Goal: Check status: Check status

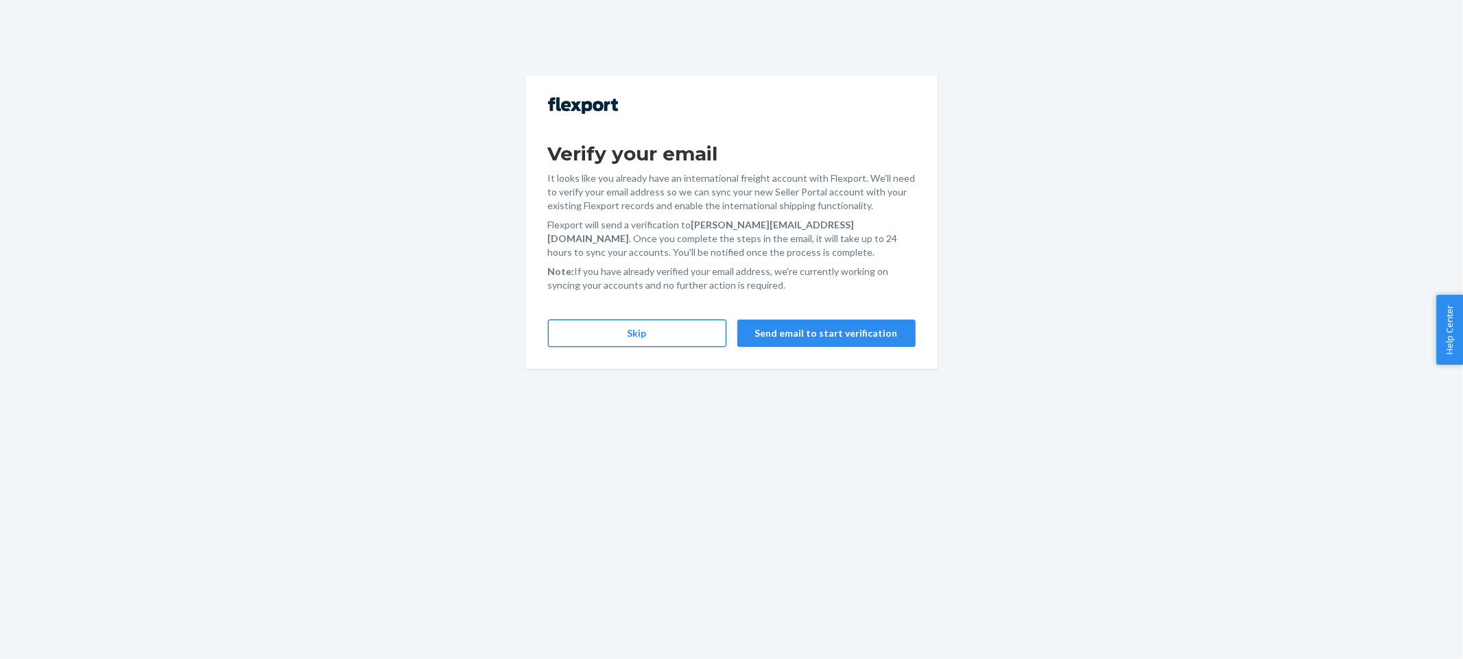
click at [634, 339] on button "Skip" at bounding box center [637, 333] width 178 height 27
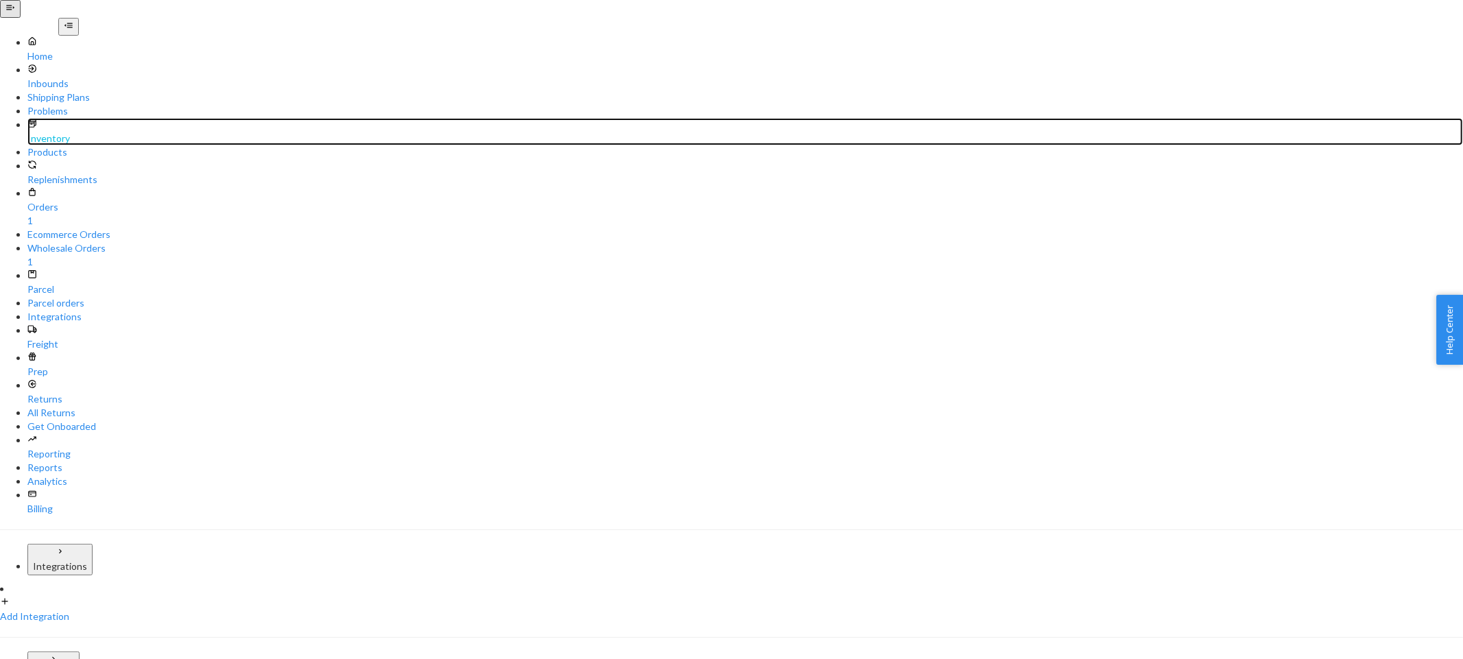
click at [118, 118] on div "Inventory" at bounding box center [744, 131] width 1435 height 27
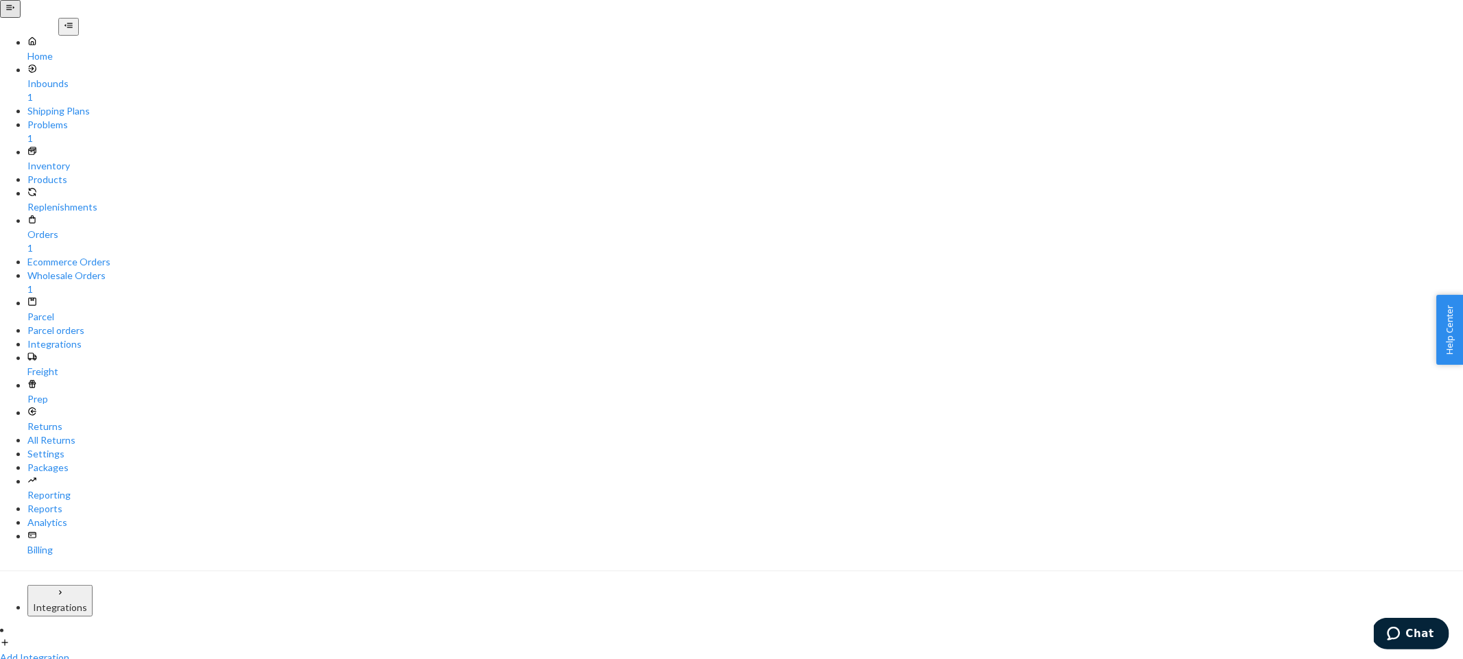
paste input "Q8PHKU8822"
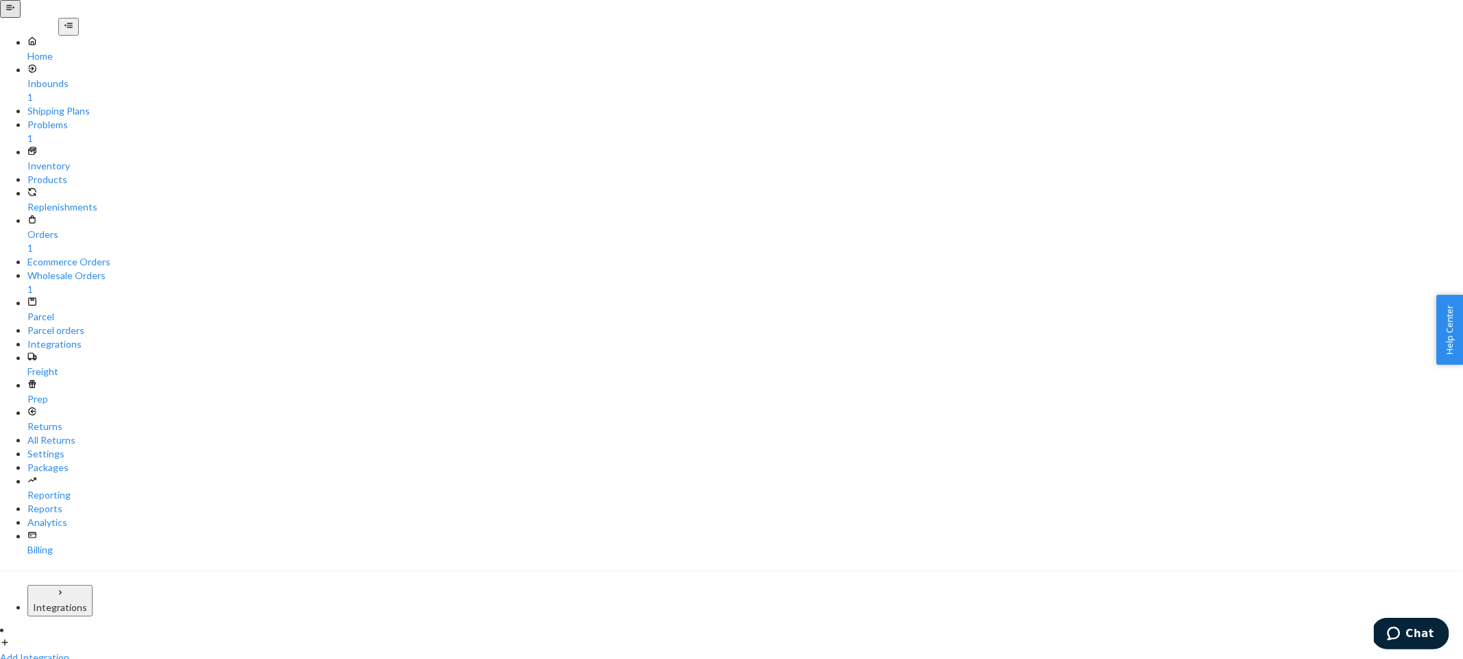
type input "treasure"
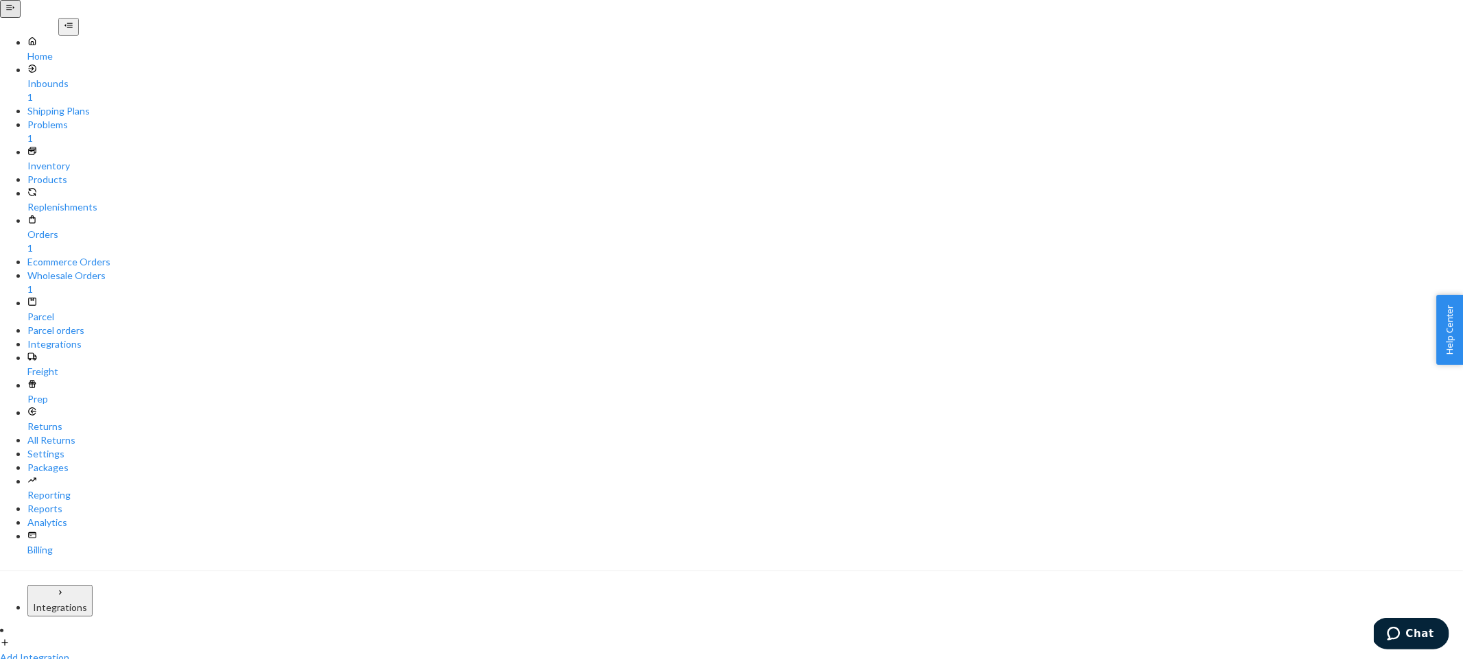
copy span "DLN8U4SR8HK"
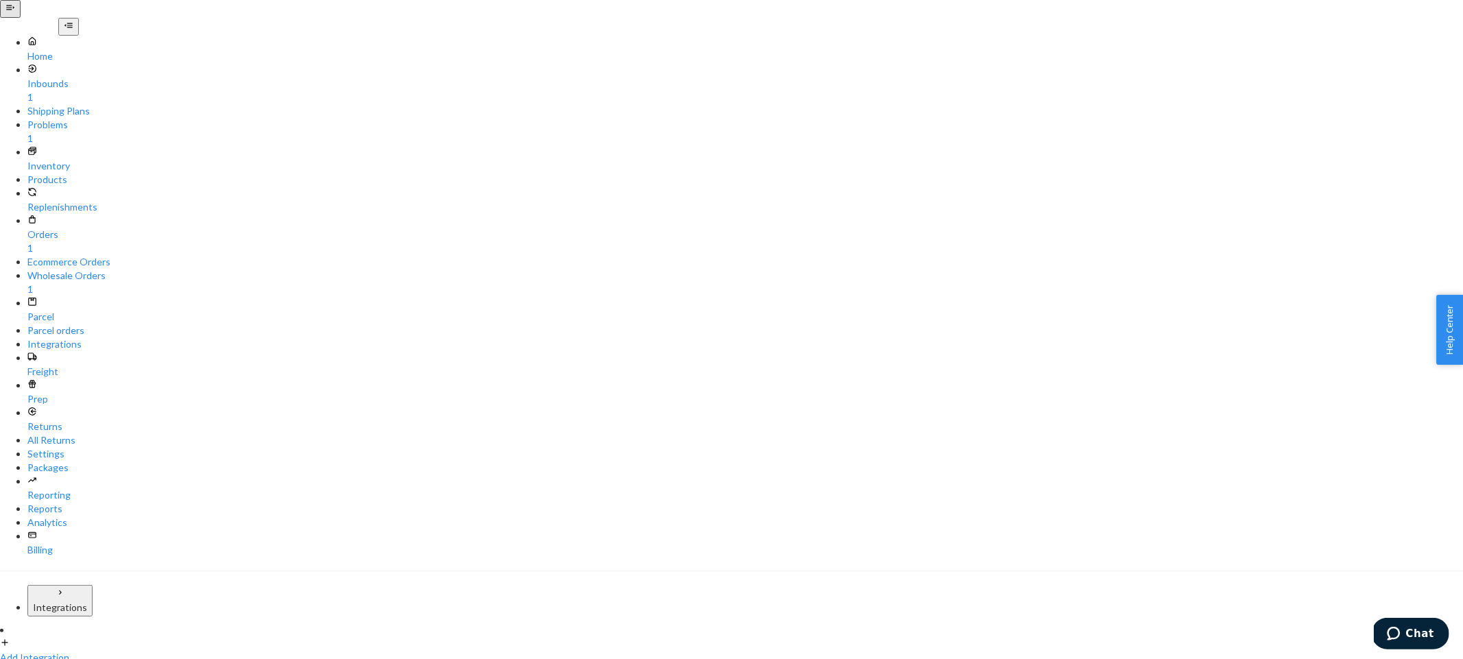
copy span "DLN8U4SR8HK"
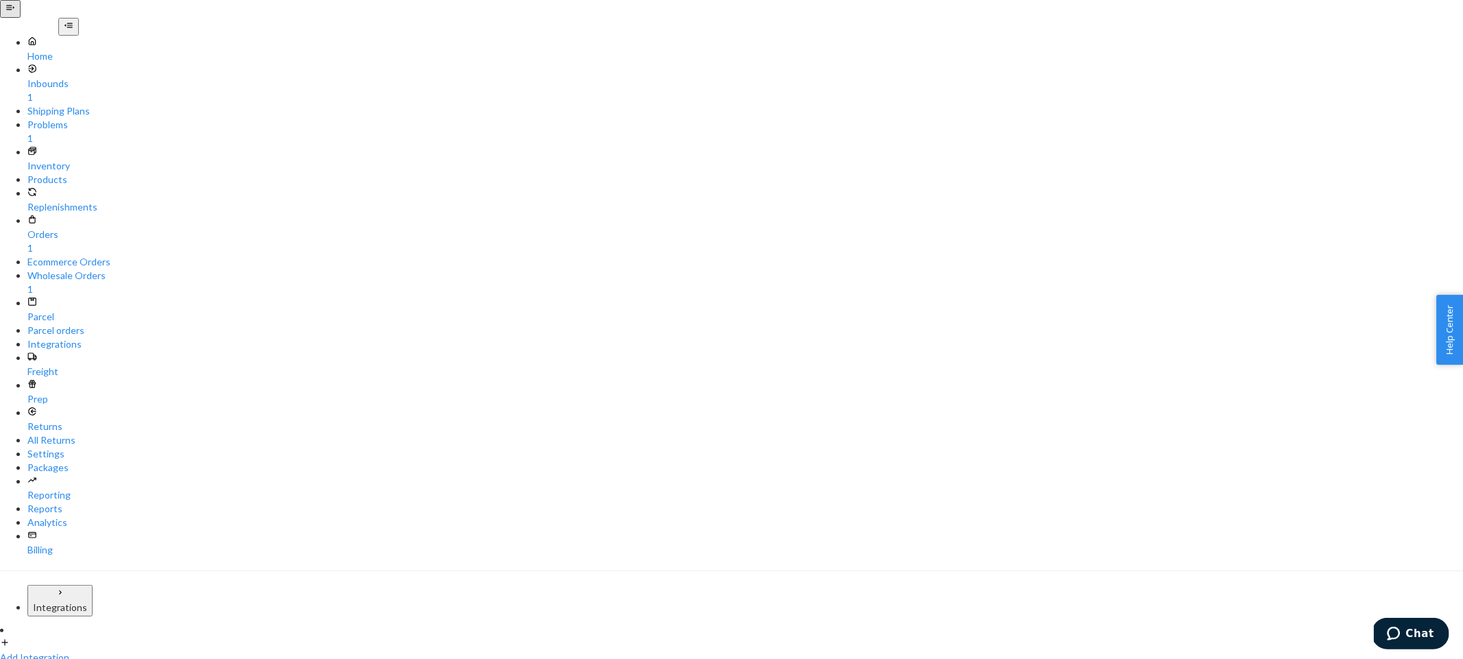
type input "treasure"
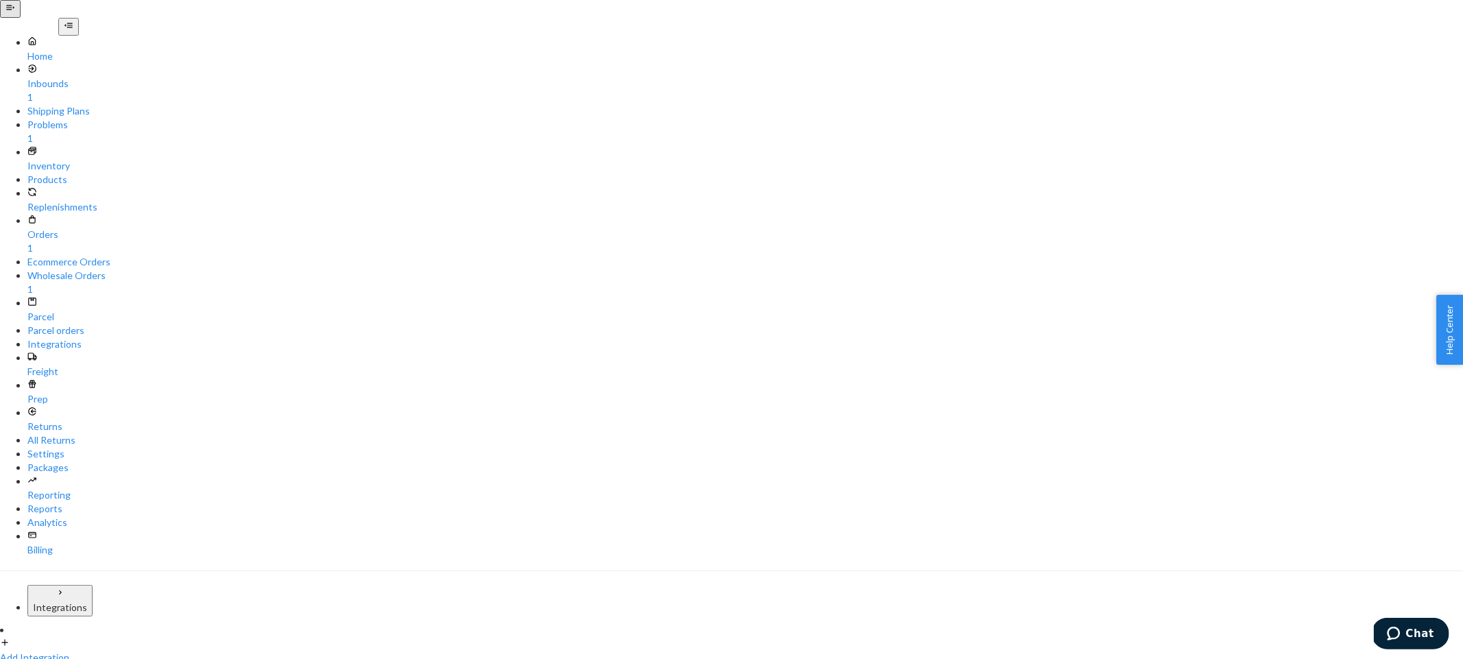
copy span "DLN8U4SR8HK"
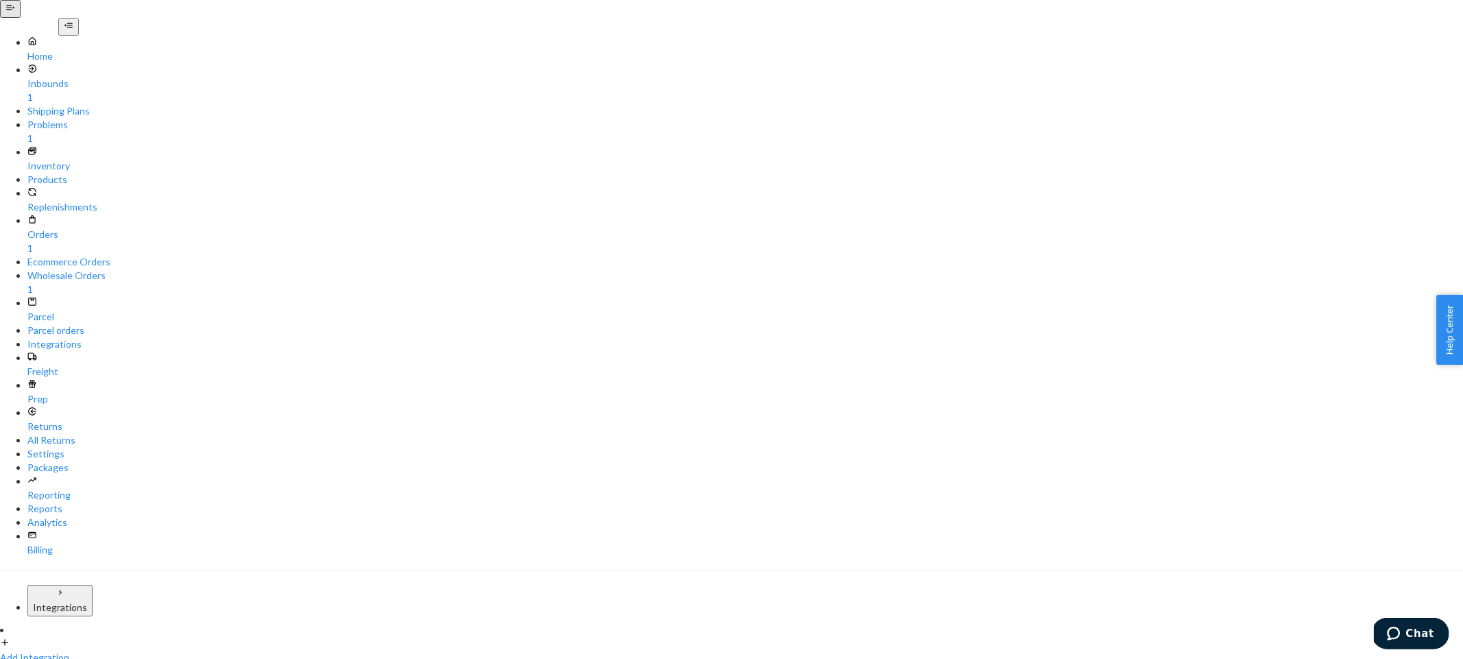
drag, startPoint x: 485, startPoint y: 106, endPoint x: 993, endPoint y: 113, distance: 507.5
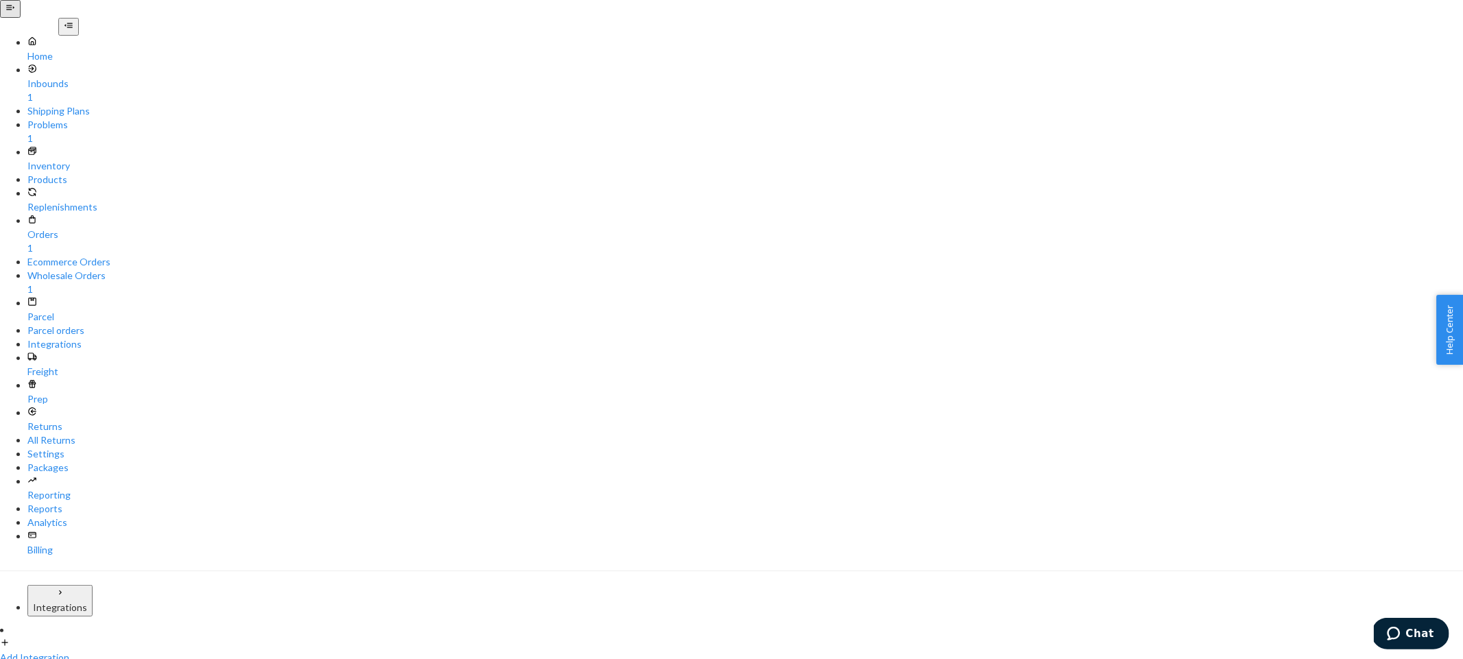
type input "shield"
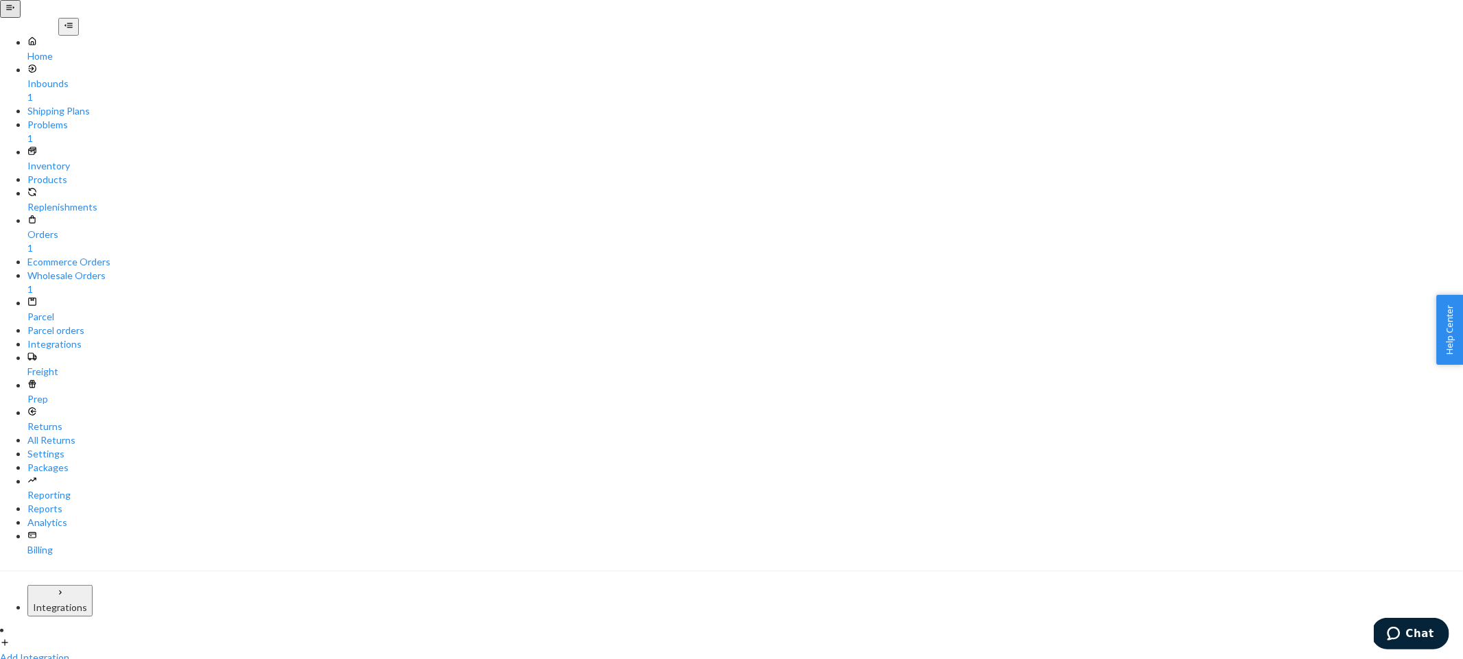
drag, startPoint x: 562, startPoint y: 301, endPoint x: 470, endPoint y: 309, distance: 92.3
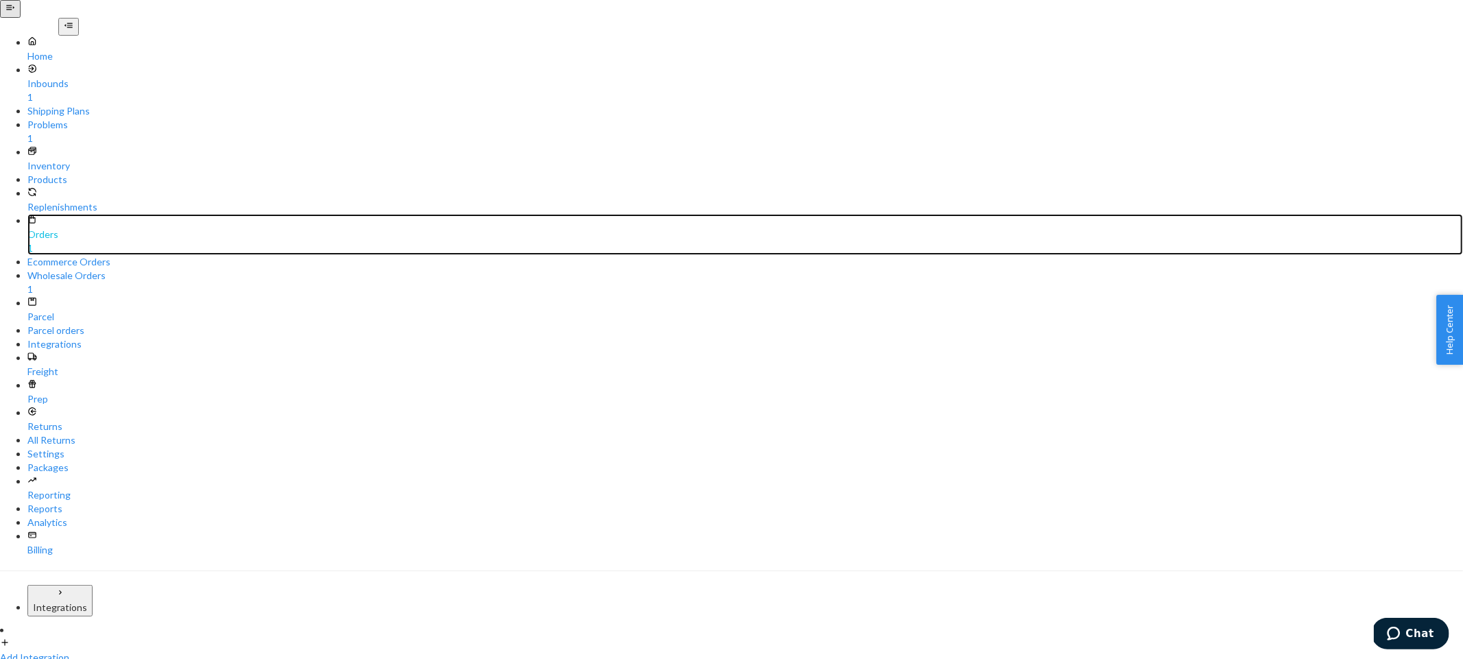
click at [65, 228] on div "Orders" at bounding box center [744, 235] width 1435 height 14
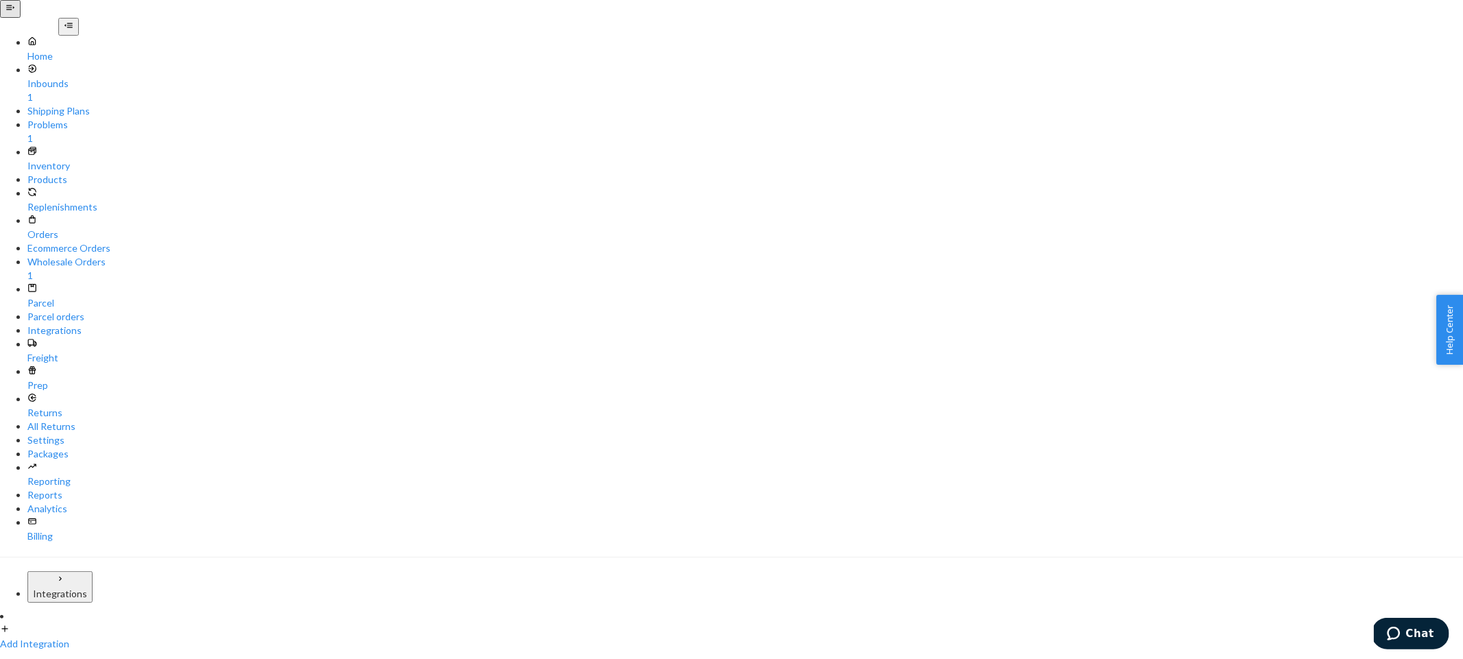
paste input "394033"
type input "394033"
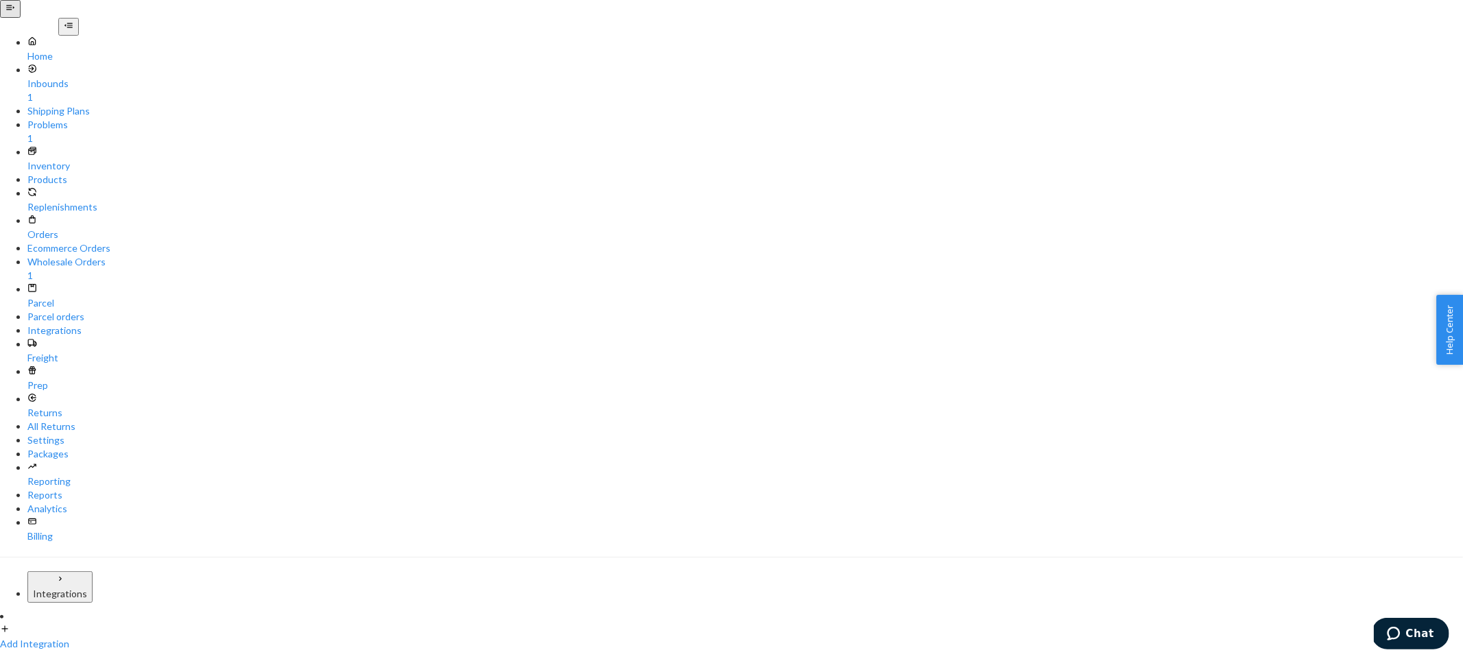
drag, startPoint x: 1327, startPoint y: 314, endPoint x: 872, endPoint y: 331, distance: 455.6
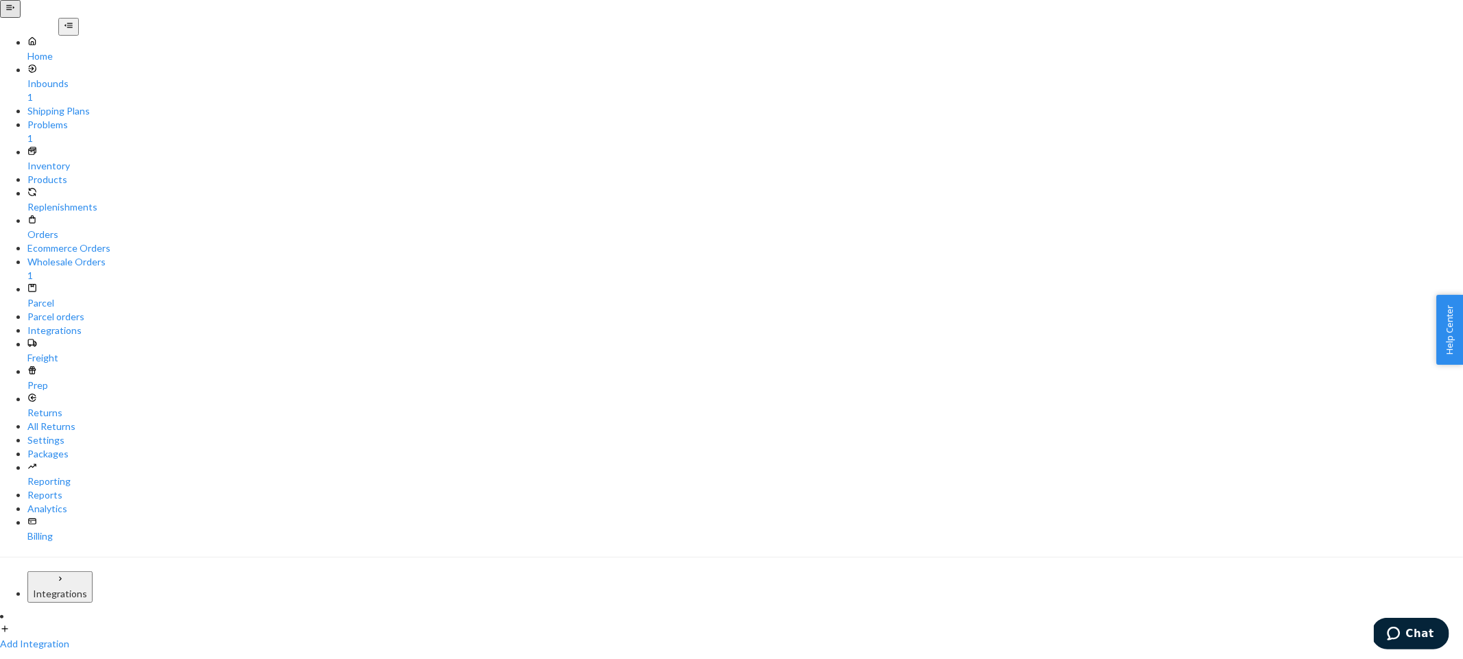
drag, startPoint x: 606, startPoint y: 139, endPoint x: 615, endPoint y: 138, distance: 9.0
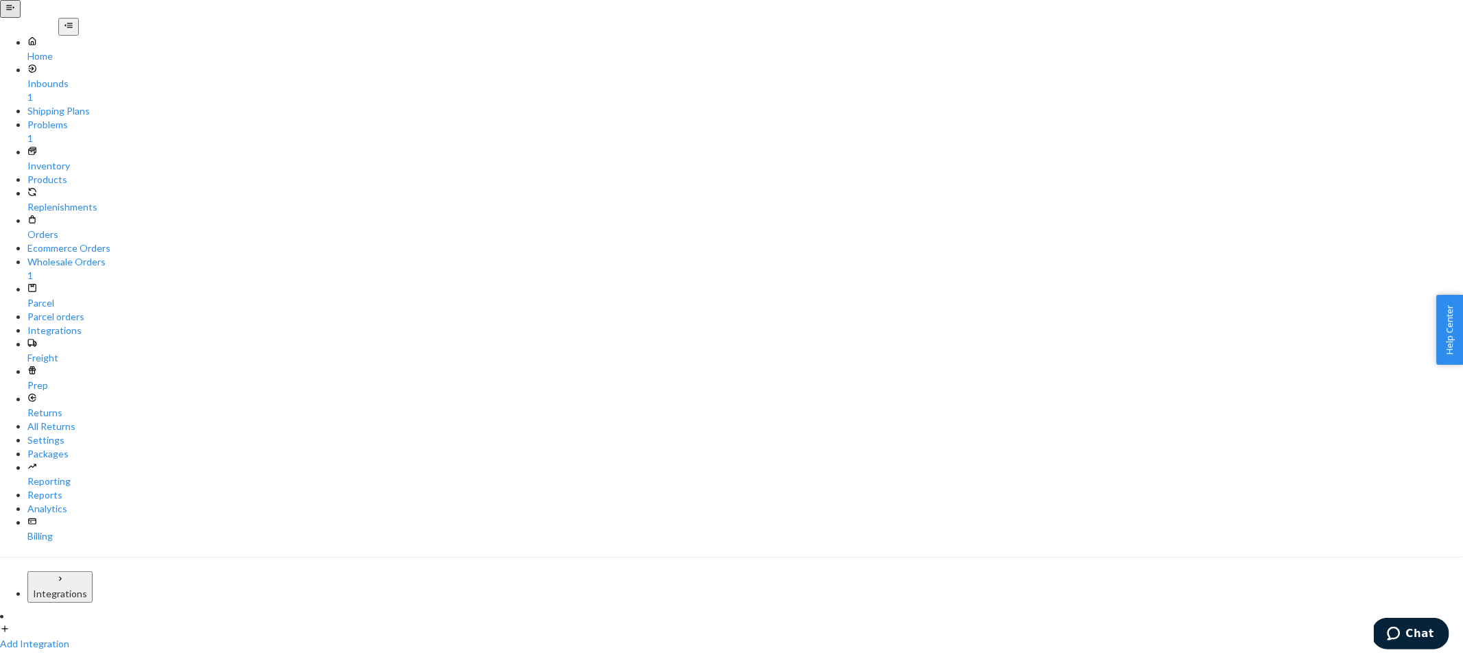
scroll to position [328, 0]
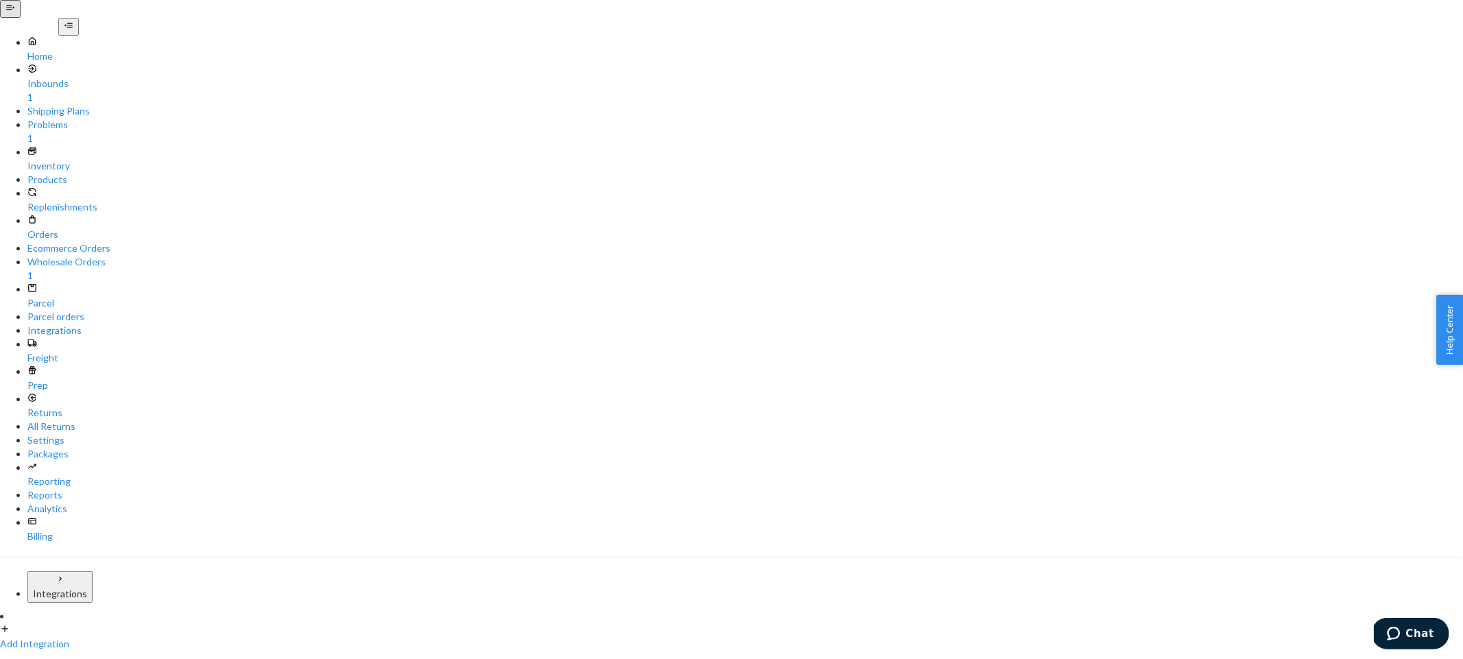
drag, startPoint x: 595, startPoint y: 134, endPoint x: 576, endPoint y: 132, distance: 19.3
drag, startPoint x: 550, startPoint y: 134, endPoint x: 618, endPoint y: 134, distance: 67.9
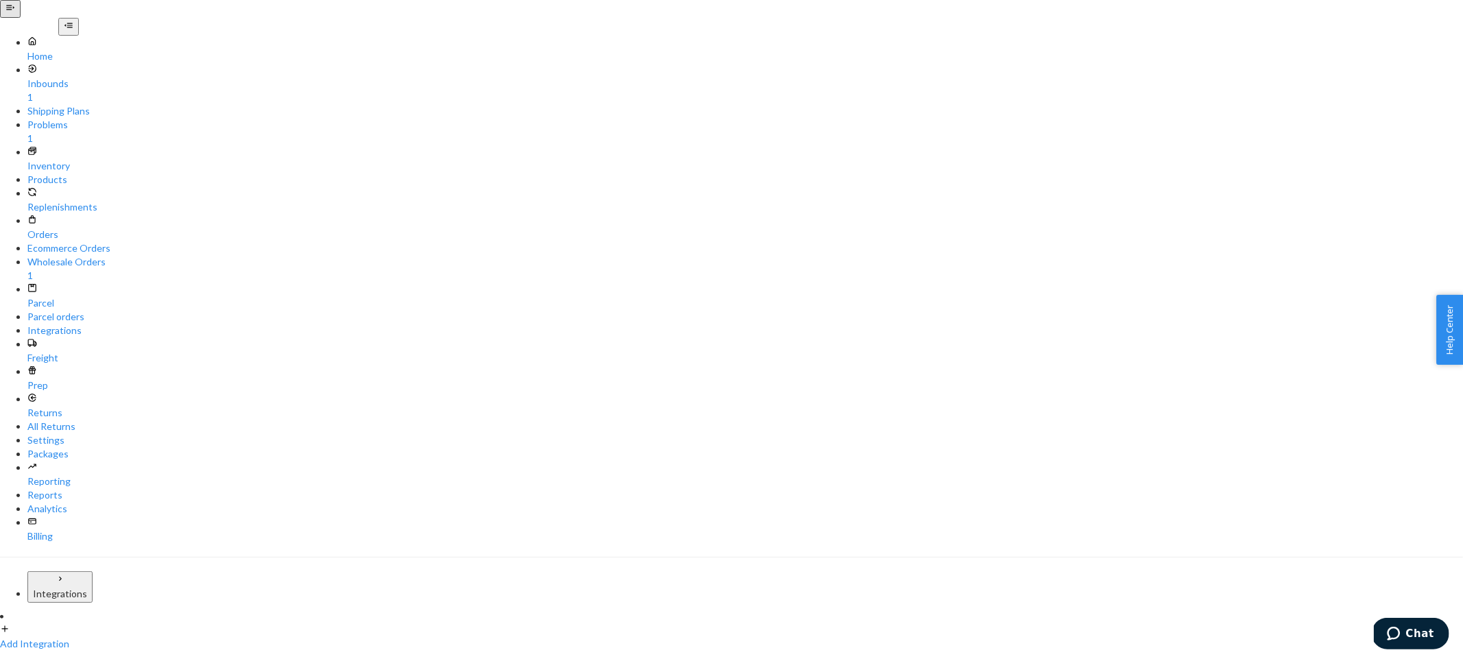
drag, startPoint x: 616, startPoint y: 134, endPoint x: 550, endPoint y: 132, distance: 66.5
